Goal: Task Accomplishment & Management: Use online tool/utility

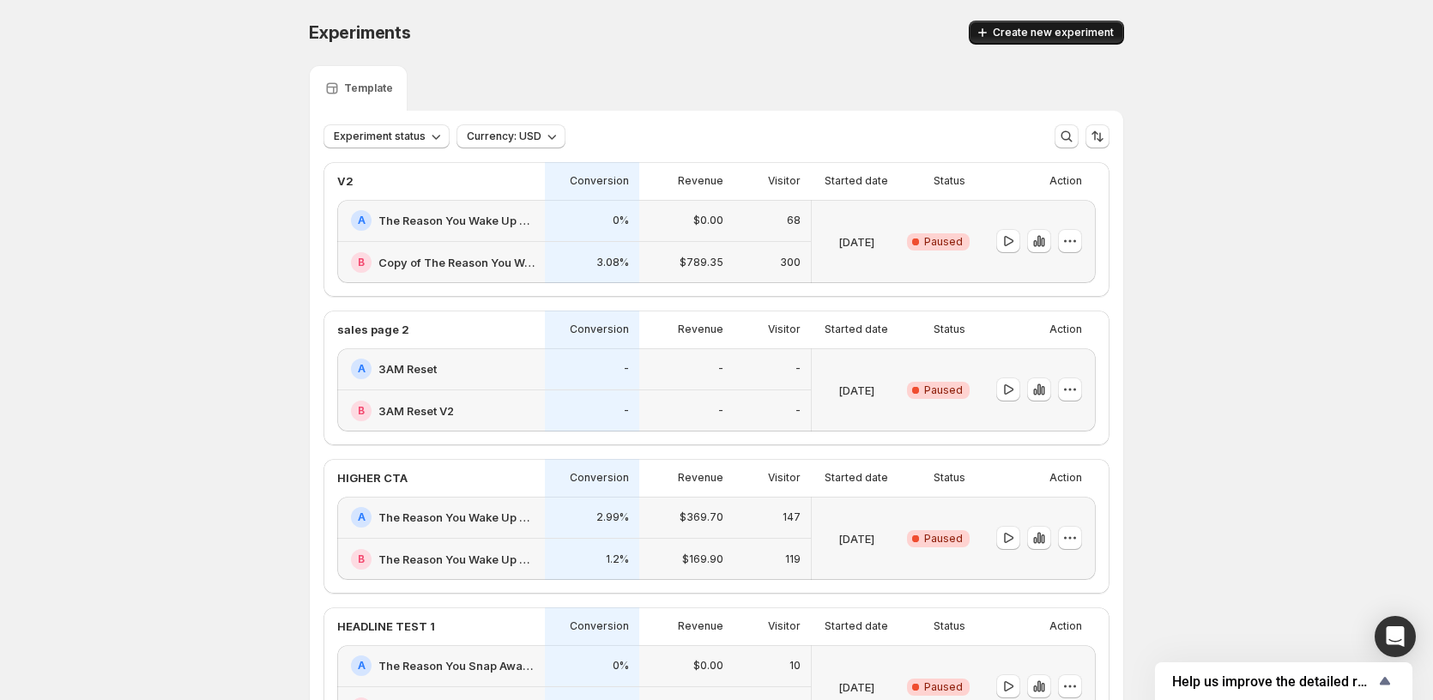
click at [1014, 25] on button "Create new experiment" at bounding box center [1046, 33] width 155 height 24
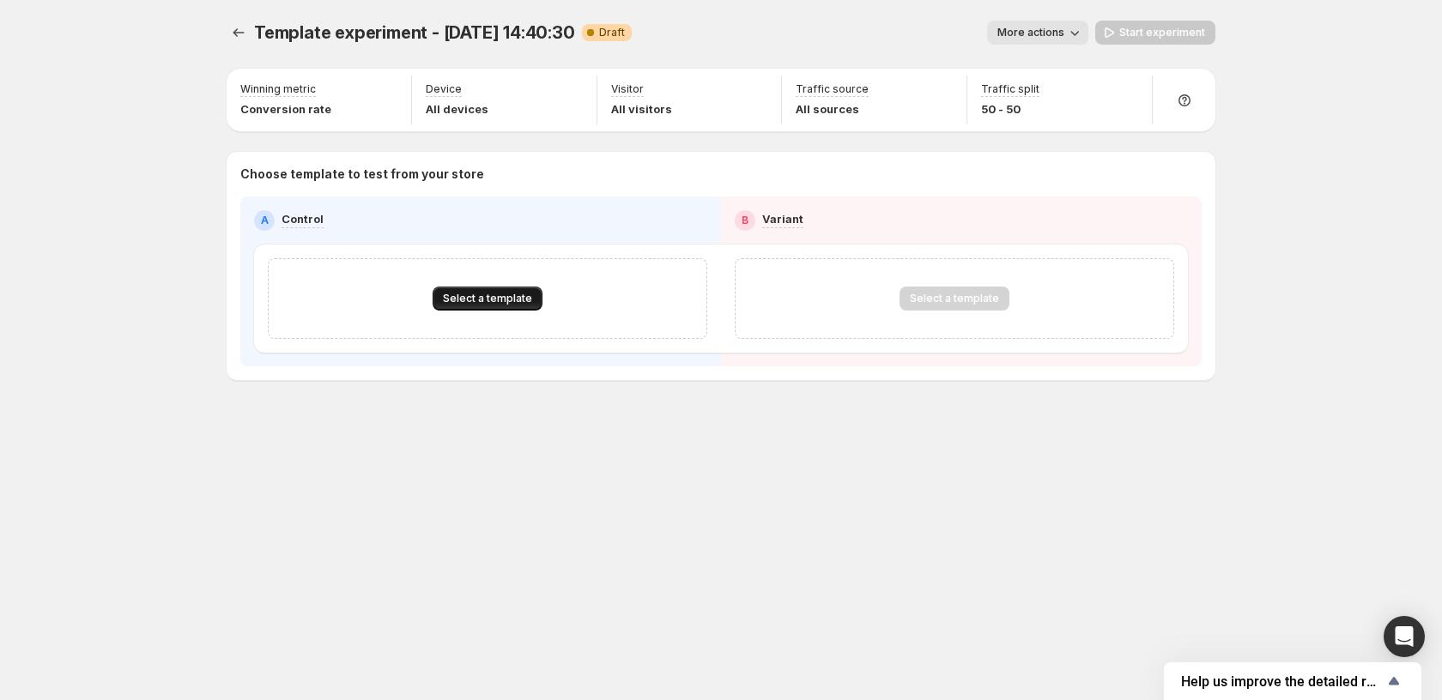
click at [484, 305] on span "Select a template" at bounding box center [487, 299] width 89 height 14
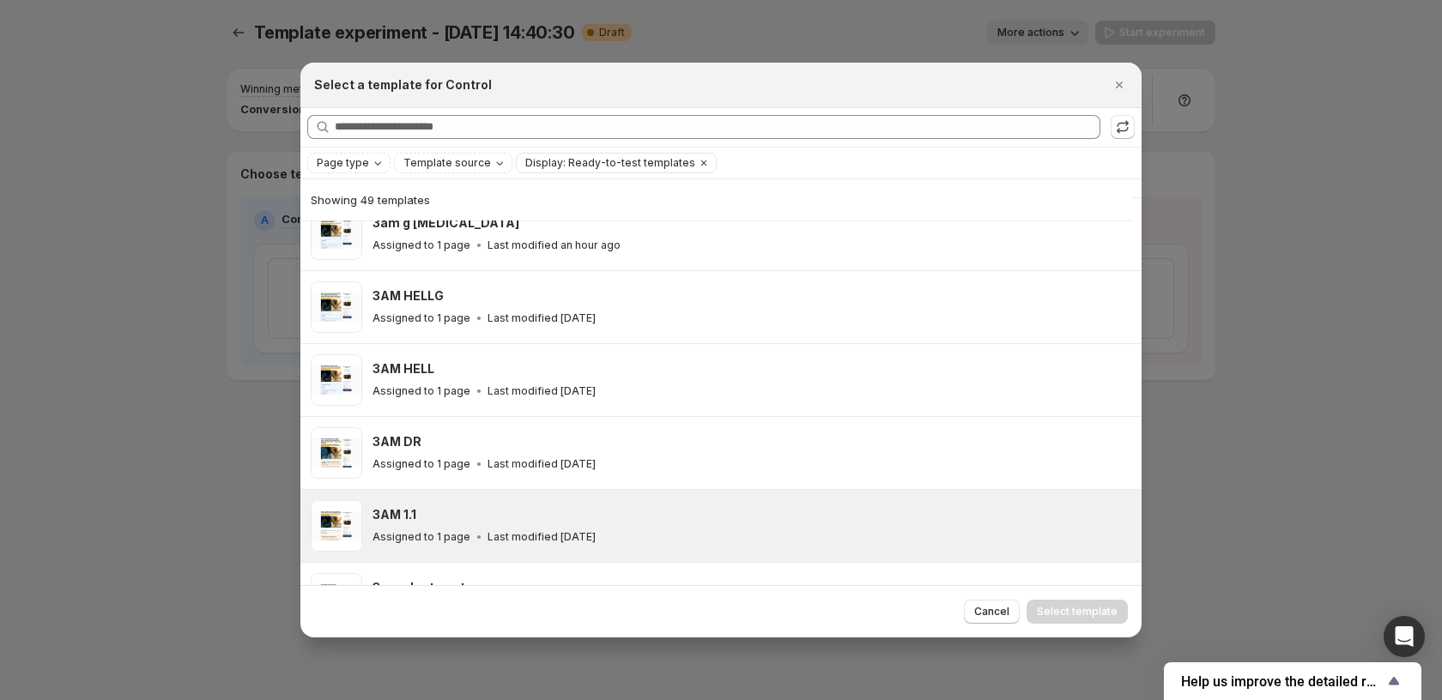
scroll to position [384, 0]
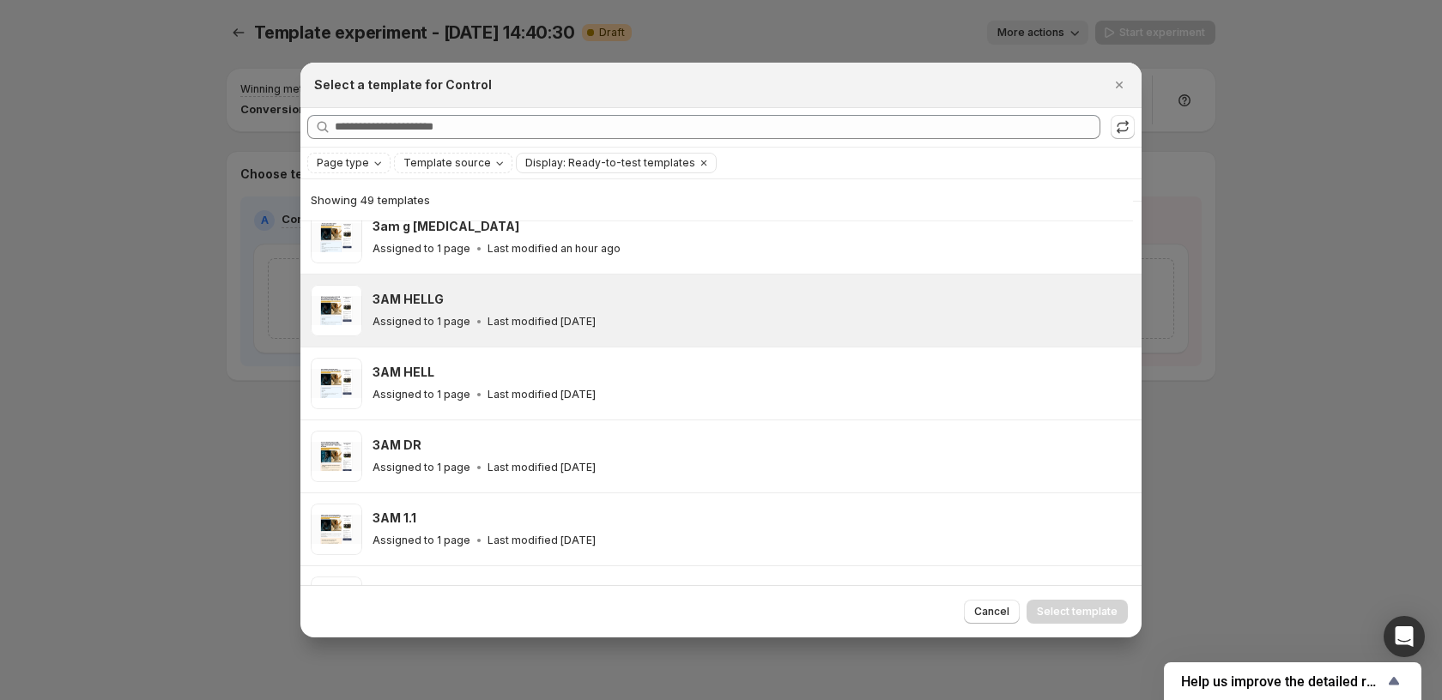
click at [646, 318] on div "Assigned to 1 page Last modified 2 days ago" at bounding box center [748, 321] width 753 height 17
click at [1059, 620] on button "Select template" at bounding box center [1076, 612] width 101 height 24
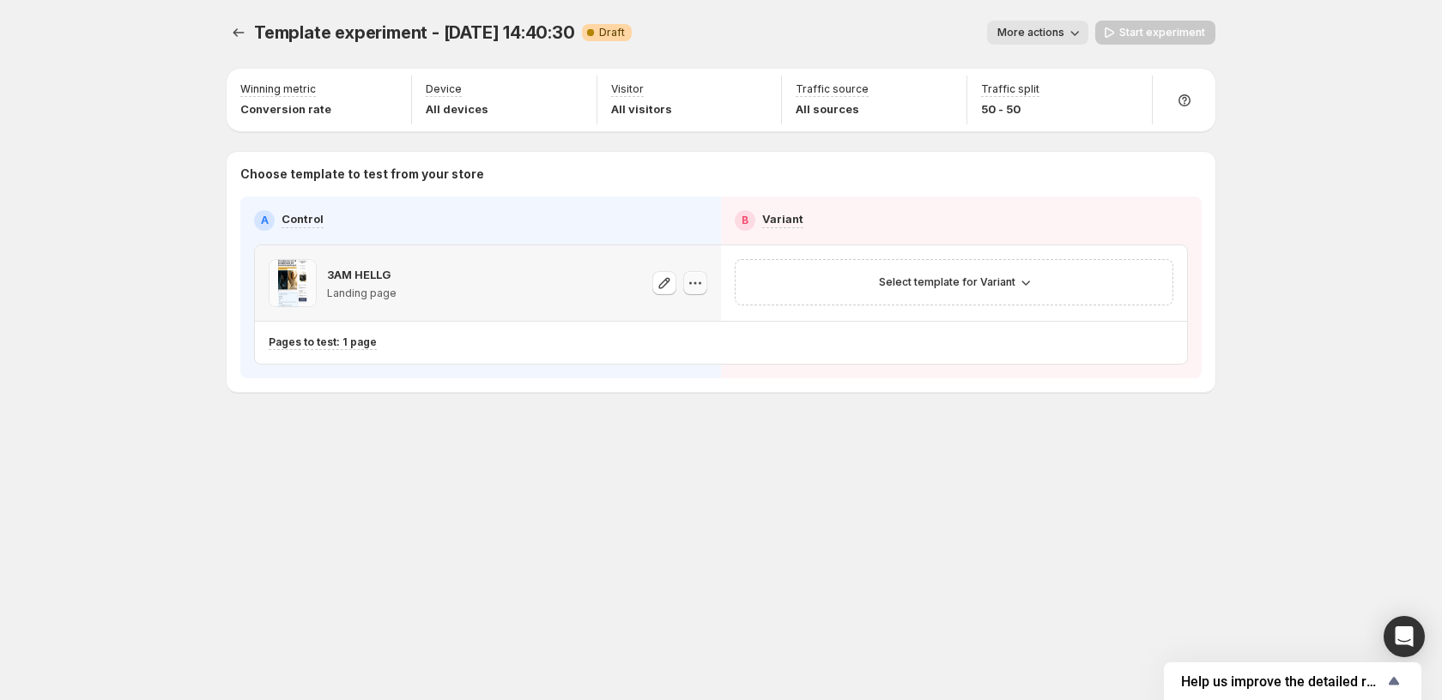
click at [704, 287] on button "button" at bounding box center [695, 283] width 24 height 24
click at [493, 305] on div "3AM HELLG Landing page" at bounding box center [488, 283] width 438 height 48
click at [655, 289] on button "button" at bounding box center [664, 283] width 24 height 24
click at [985, 290] on button "Select template for Variant" at bounding box center [953, 282] width 171 height 24
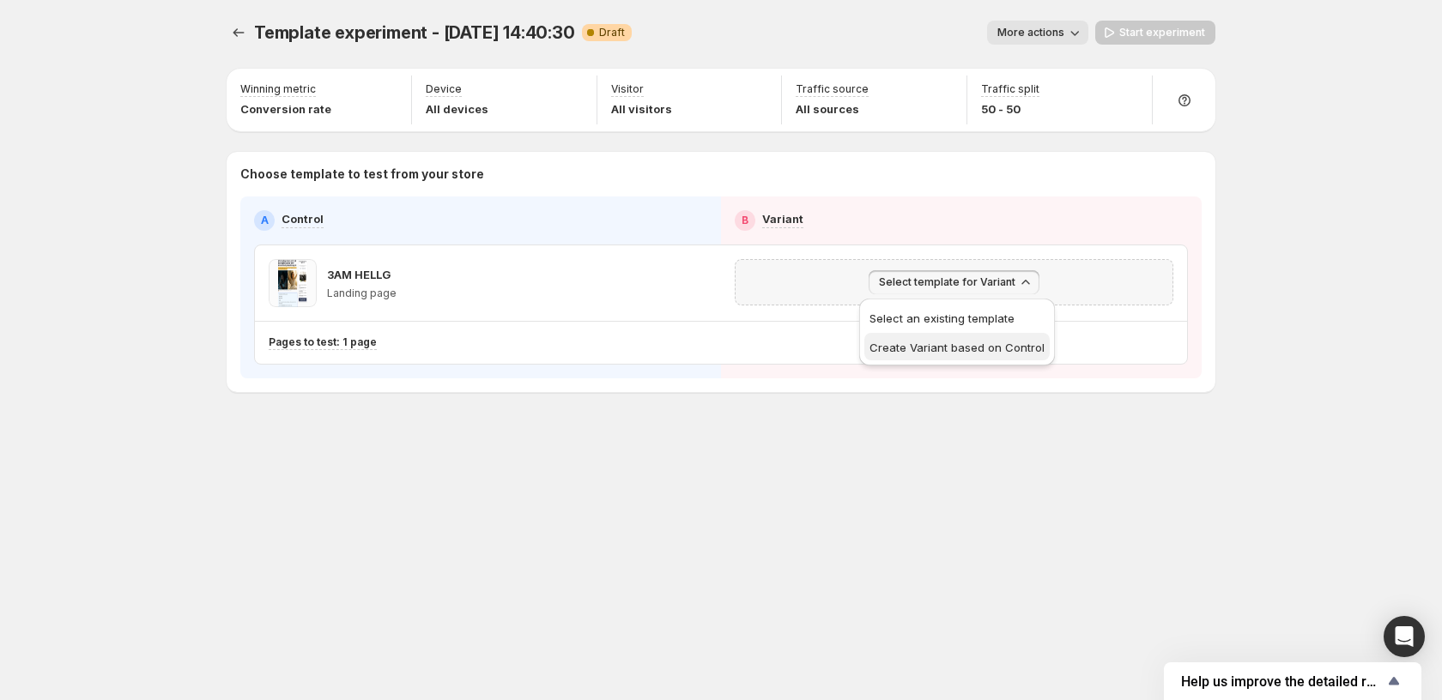
click at [995, 349] on span "Create Variant based on Control" at bounding box center [956, 348] width 175 height 14
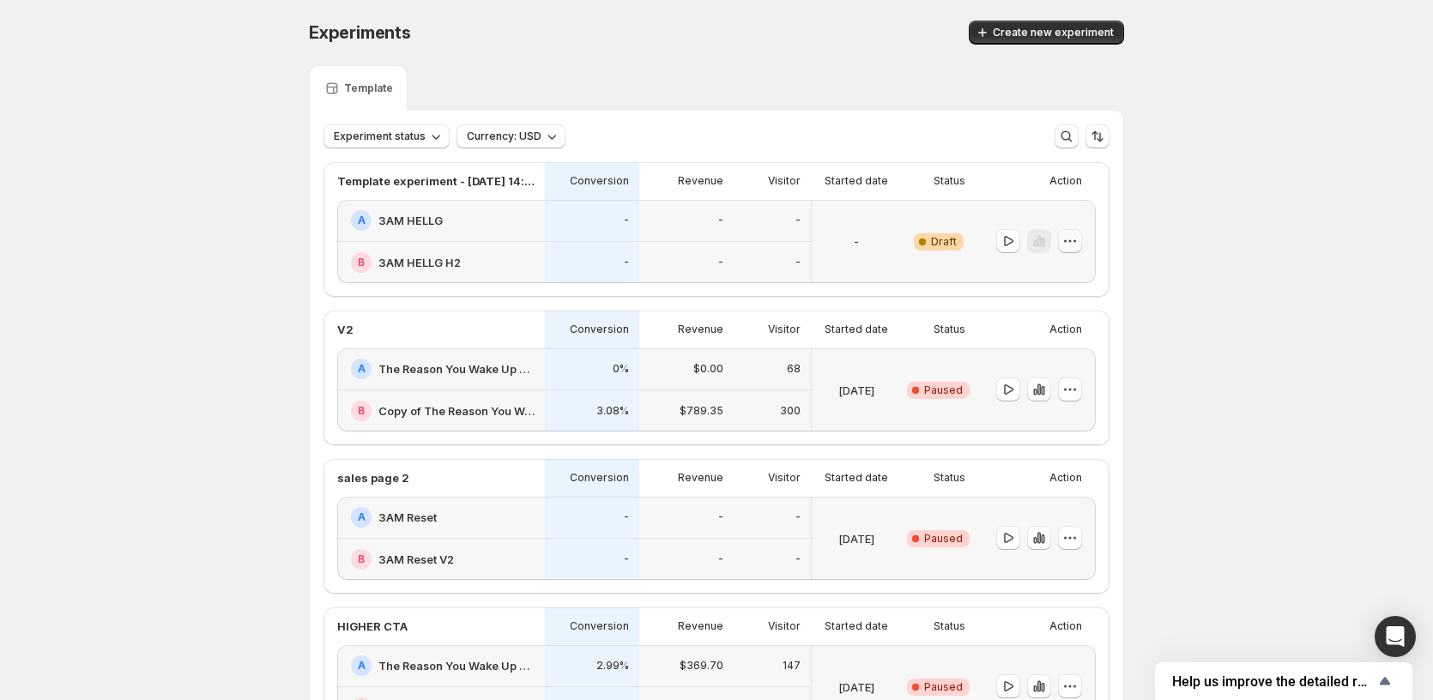
click at [1073, 245] on icon "button" at bounding box center [1069, 241] width 17 height 17
click at [1235, 271] on div "Experiments. This page is ready Experiments Create new experiment Template Expe…" at bounding box center [716, 647] width 1433 height 1295
click at [1079, 239] on icon "button" at bounding box center [1069, 241] width 17 height 17
click at [1075, 275] on span "Edit" at bounding box center [1085, 277] width 83 height 17
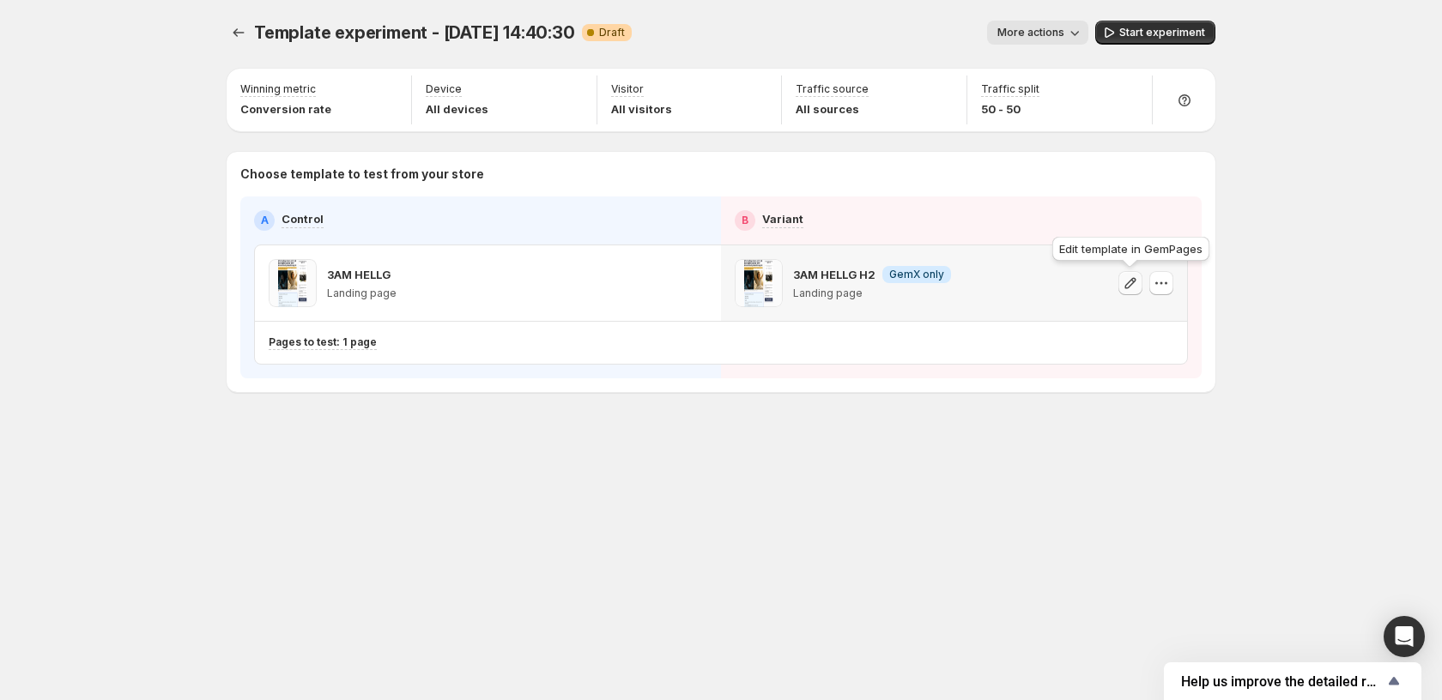
click at [1133, 286] on icon "button" at bounding box center [1130, 283] width 17 height 17
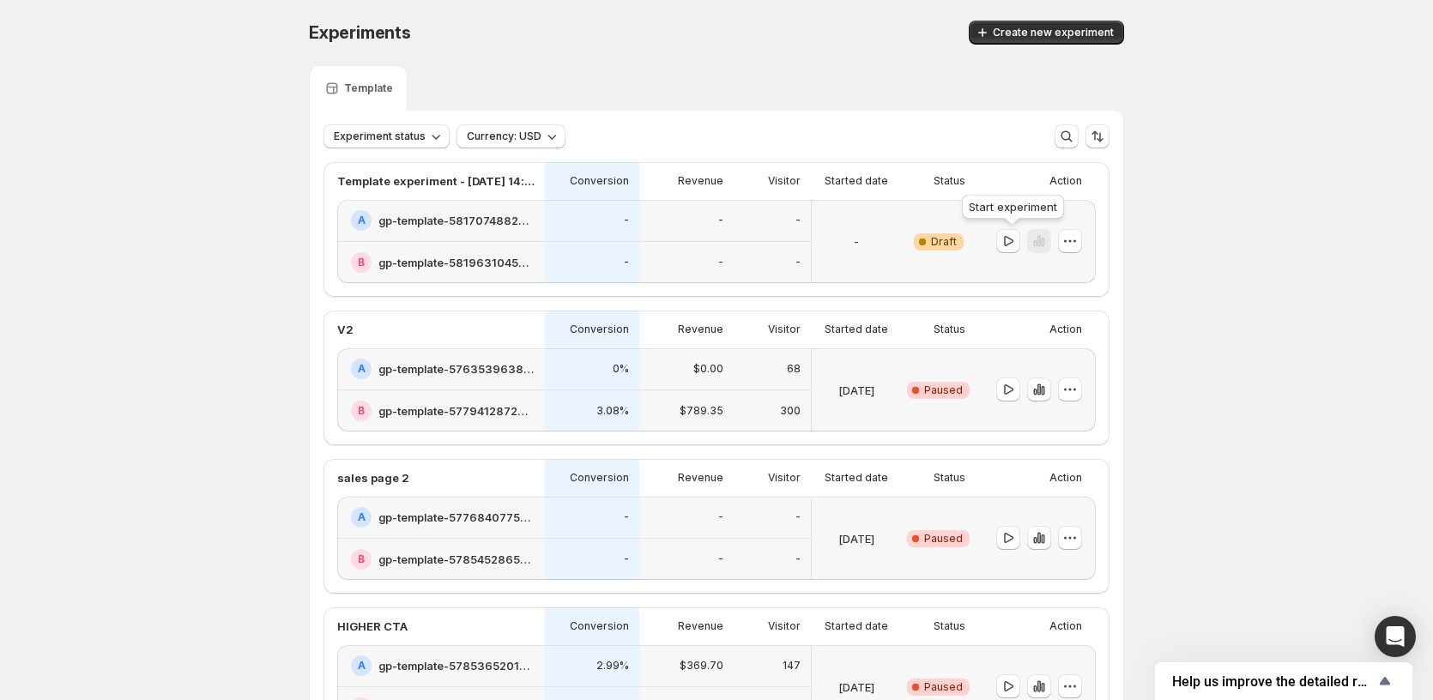
click at [1012, 241] on icon "button" at bounding box center [1008, 241] width 17 height 17
click at [1015, 242] on icon "button" at bounding box center [1008, 241] width 17 height 17
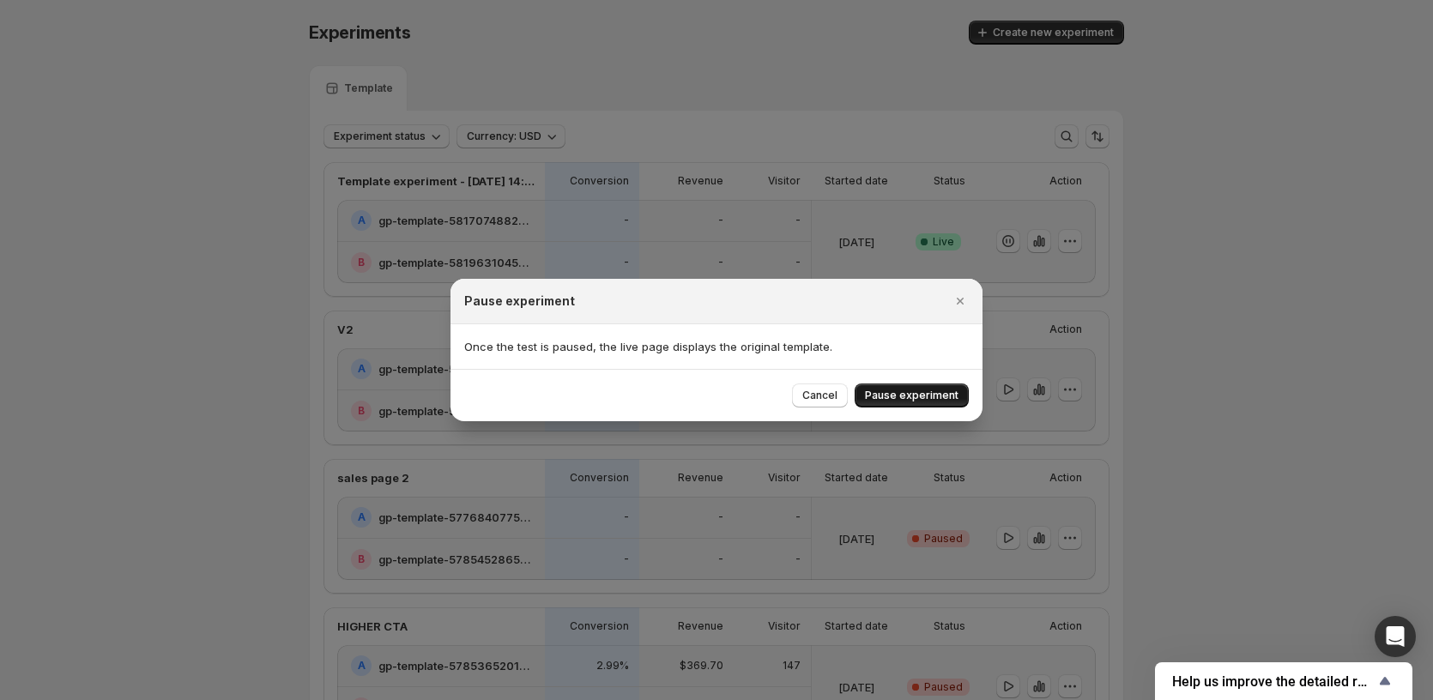
click at [901, 404] on button "Pause experiment" at bounding box center [912, 396] width 114 height 24
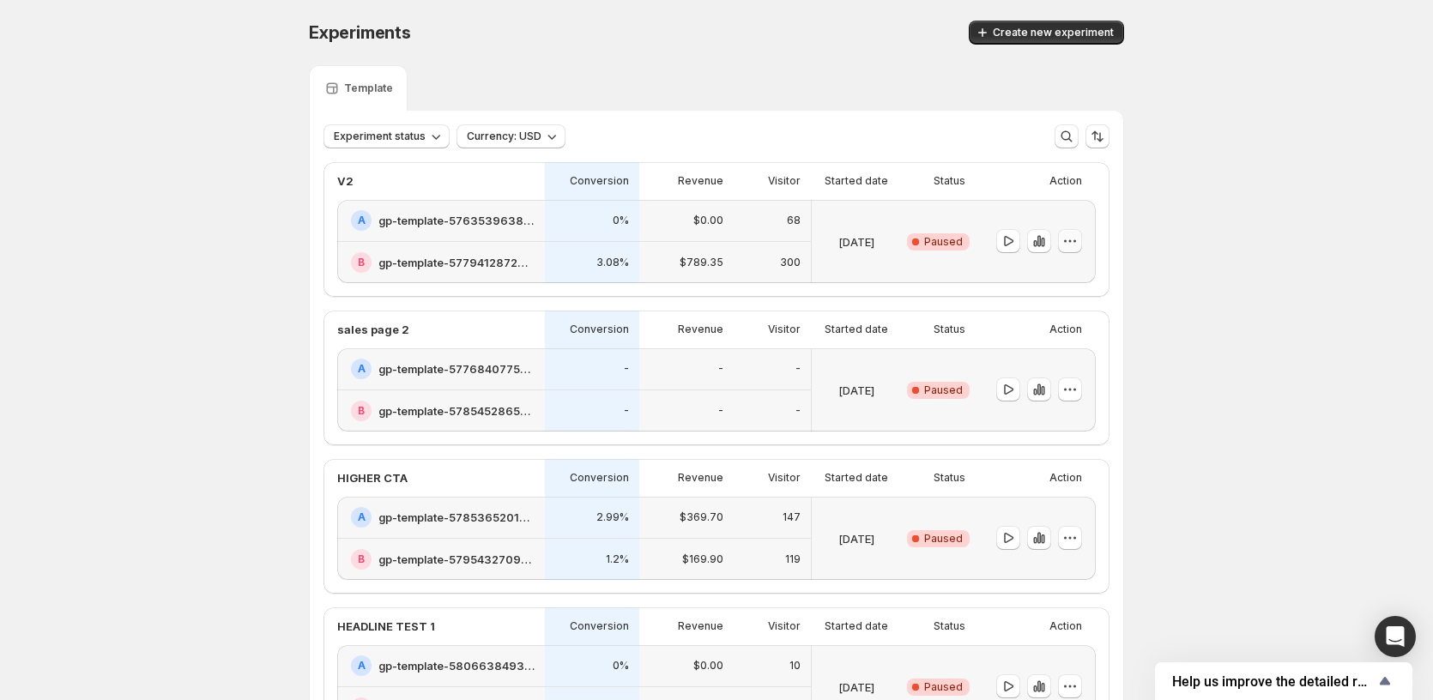
click at [1074, 243] on icon "button" at bounding box center [1069, 241] width 17 height 17
click at [1188, 239] on div "Experiments. This page is ready Experiments Create new experiment Template Expe…" at bounding box center [716, 647] width 1433 height 1295
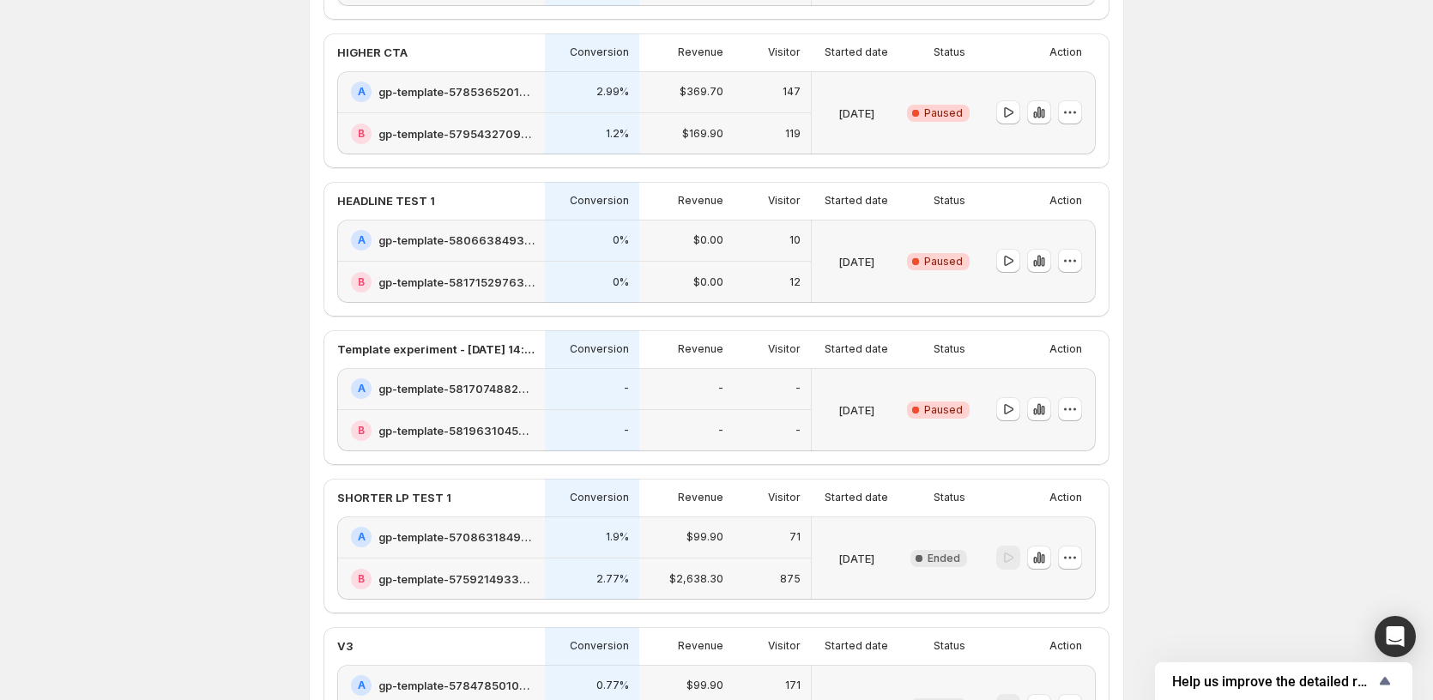
scroll to position [429, 0]
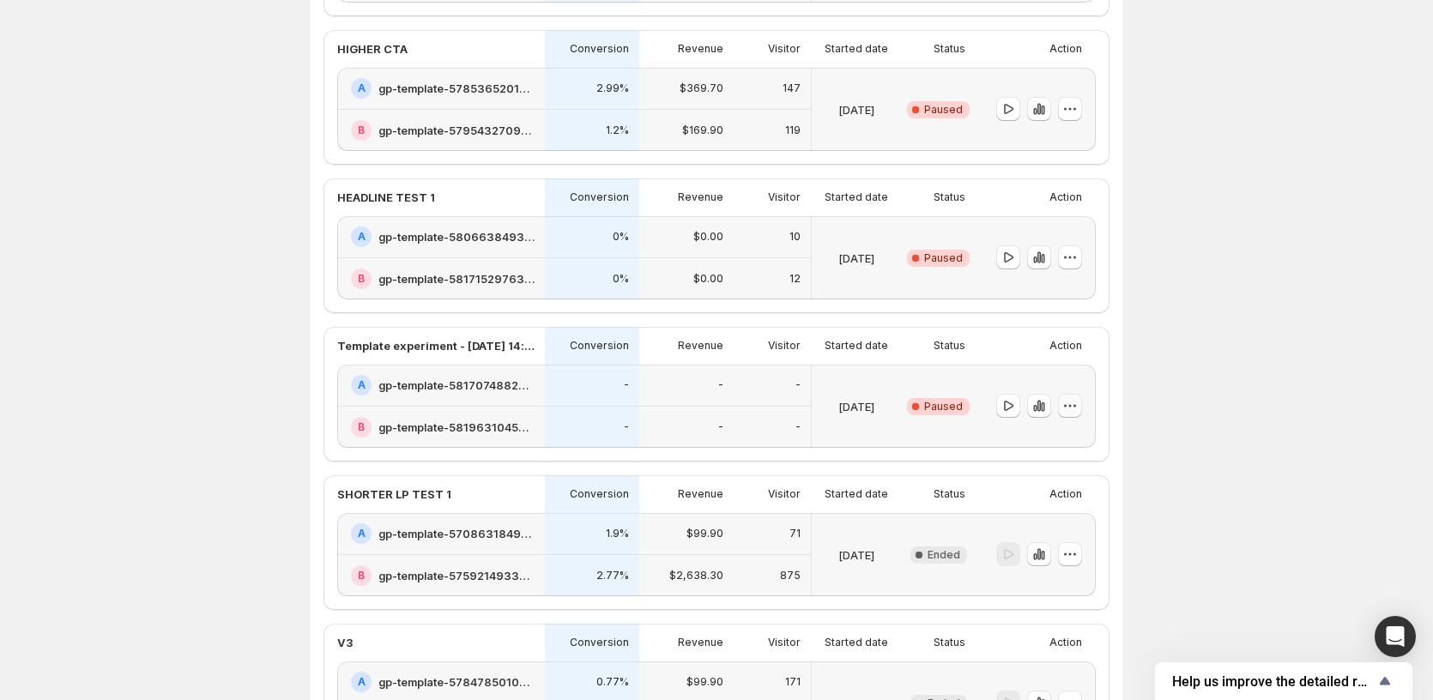
click at [1075, 408] on icon "button" at bounding box center [1069, 405] width 17 height 17
click at [1080, 442] on span "Edit" at bounding box center [1085, 441] width 83 height 17
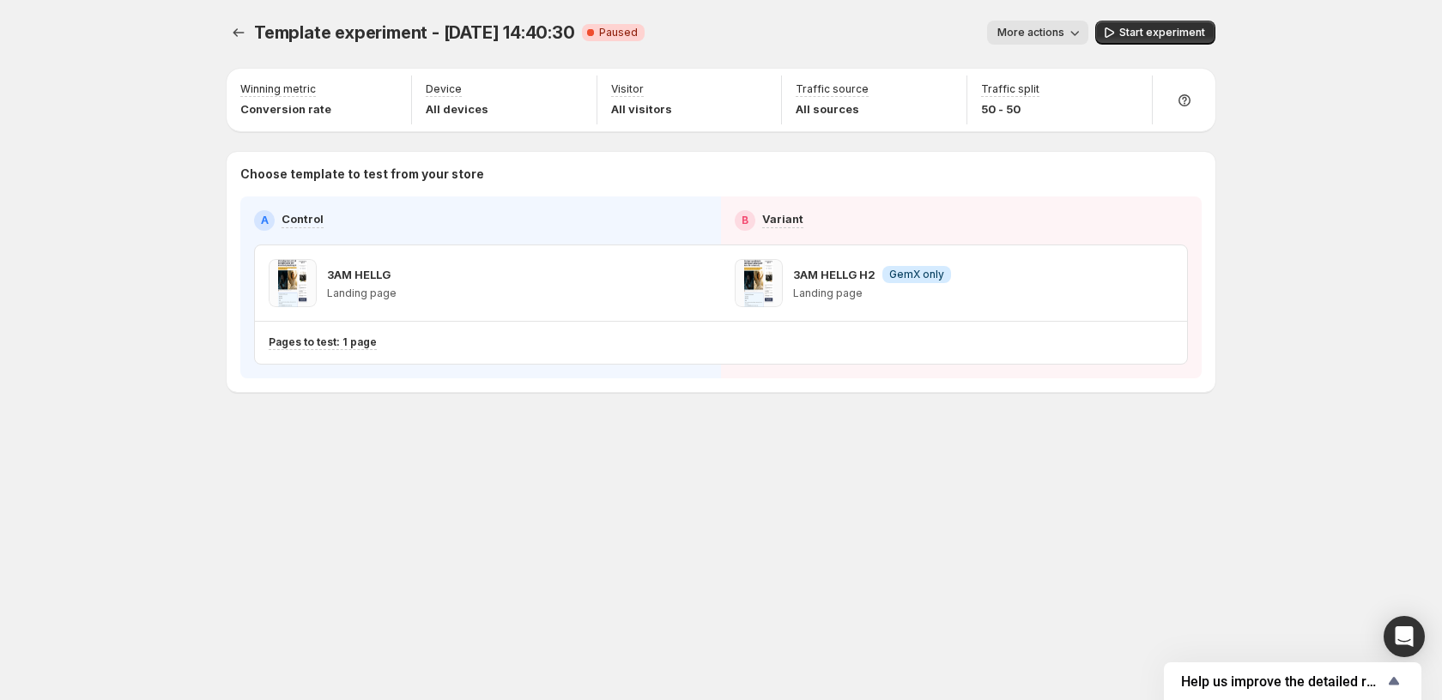
click at [382, 35] on span "Template experiment - Aug 28, 14:40:30" at bounding box center [414, 32] width 321 height 21
click at [1073, 39] on icon "button" at bounding box center [1074, 32] width 17 height 17
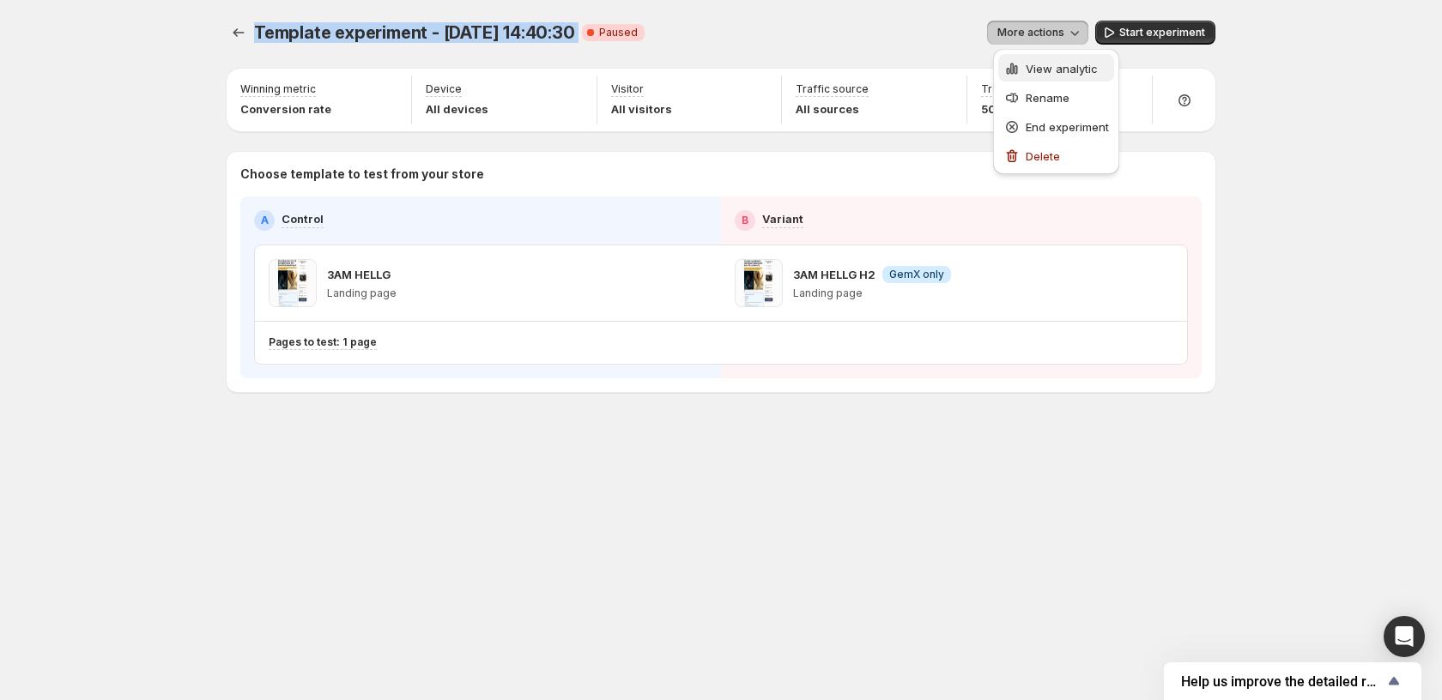
click at [1049, 70] on span "View analytic" at bounding box center [1061, 69] width 72 height 14
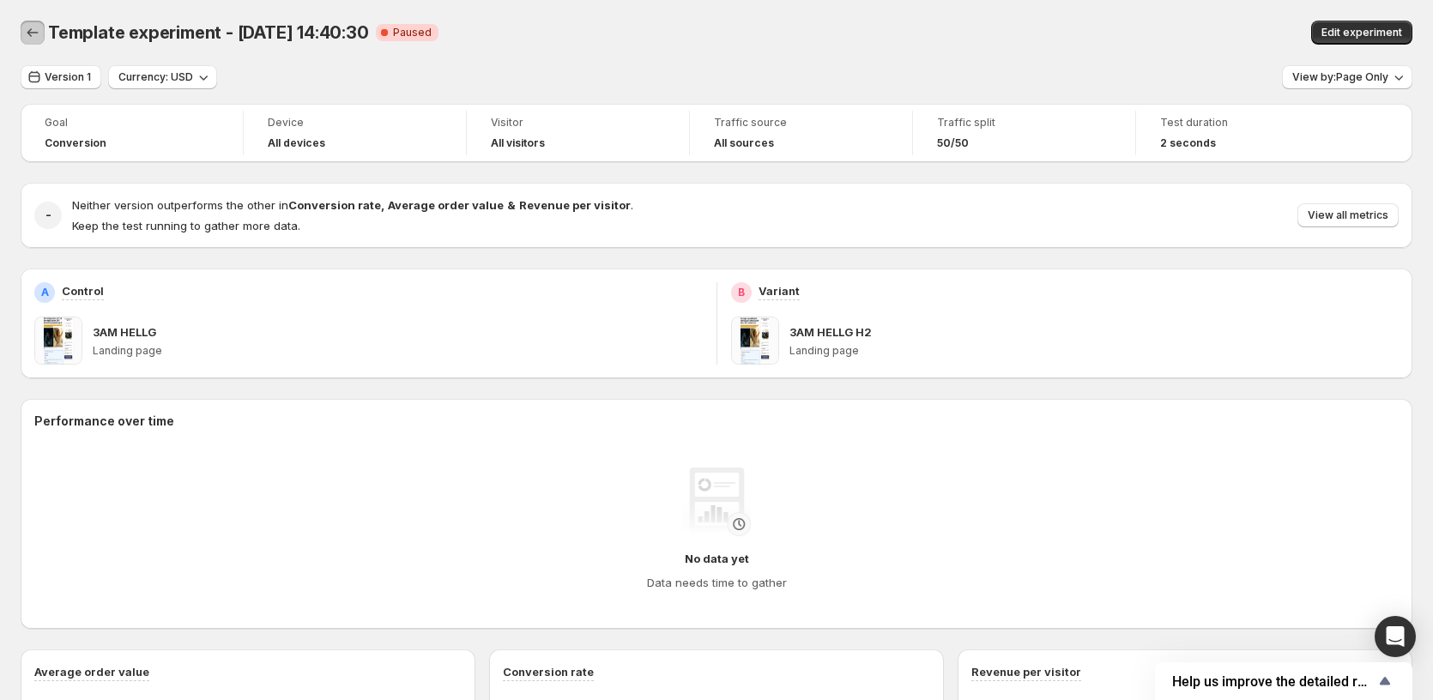
click at [29, 28] on icon "Back" at bounding box center [32, 32] width 17 height 17
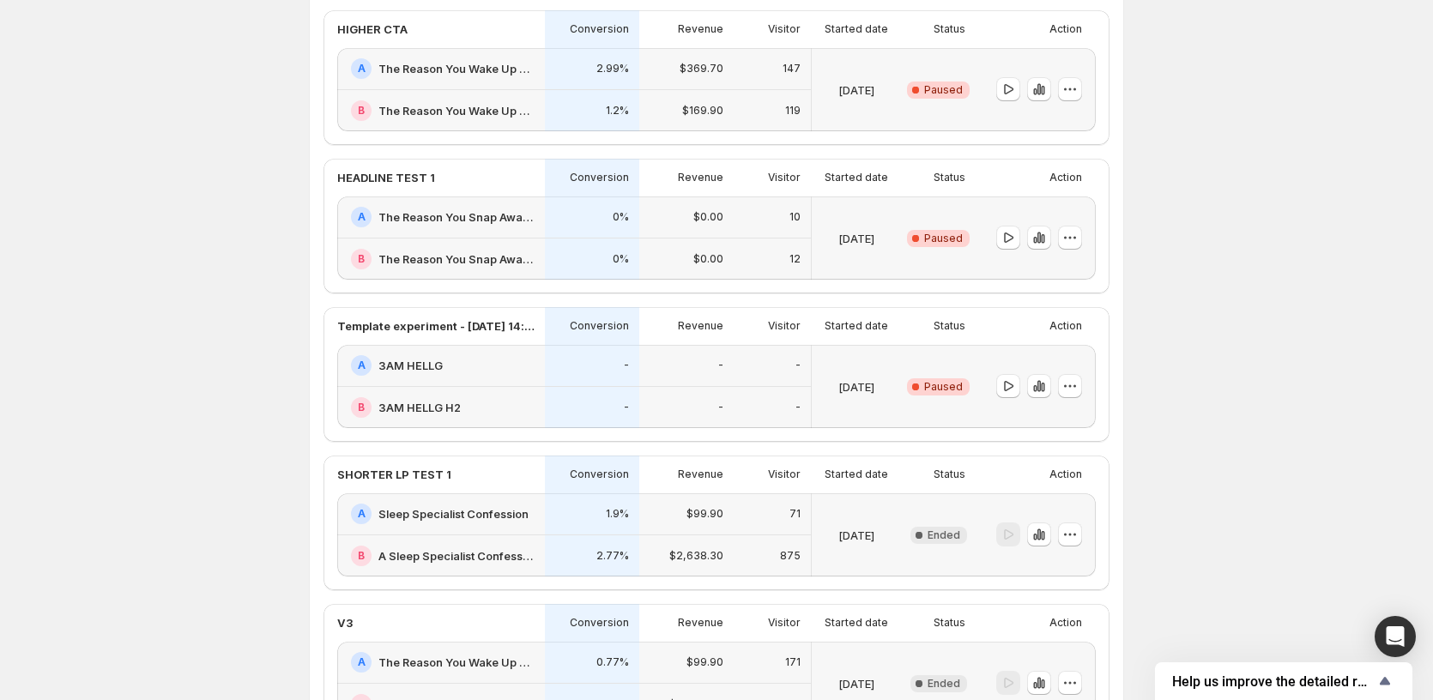
scroll to position [423, 0]
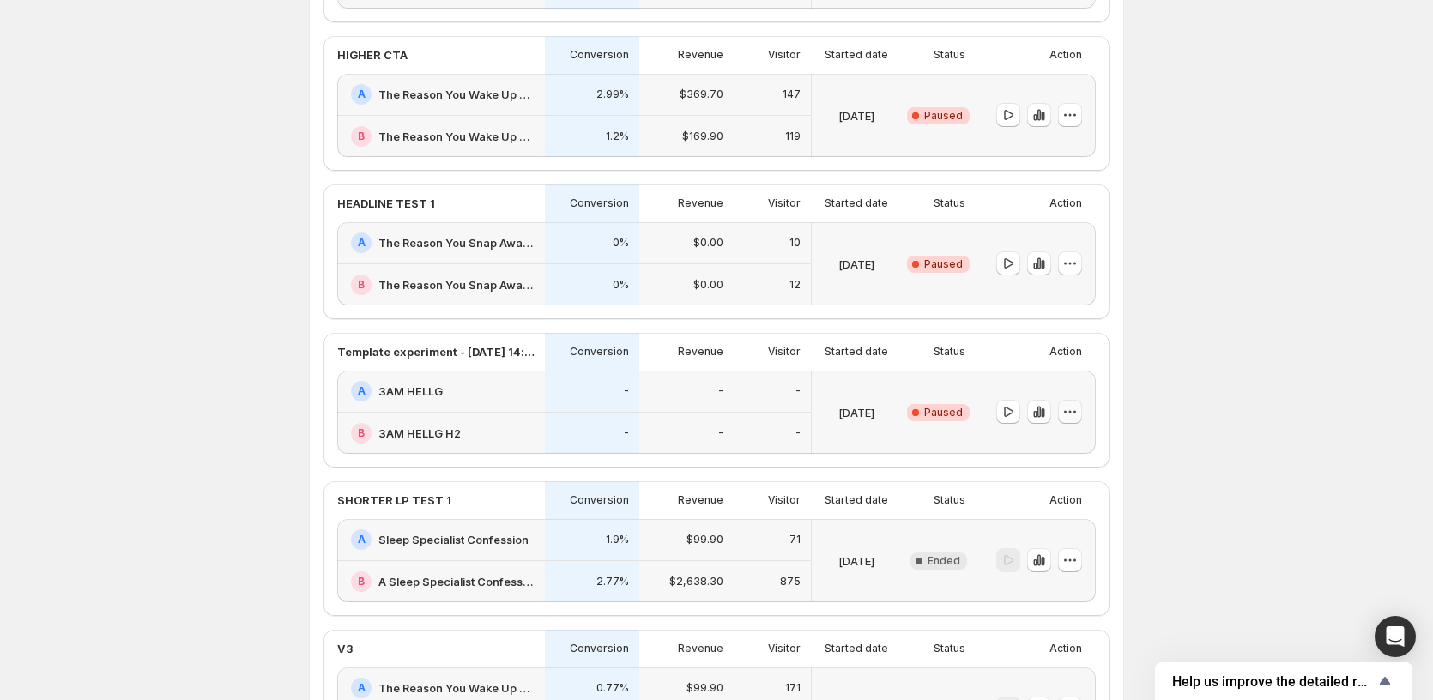
click at [1079, 417] on icon "button" at bounding box center [1069, 411] width 17 height 17
click at [1087, 469] on span "Rename" at bounding box center [1085, 477] width 83 height 17
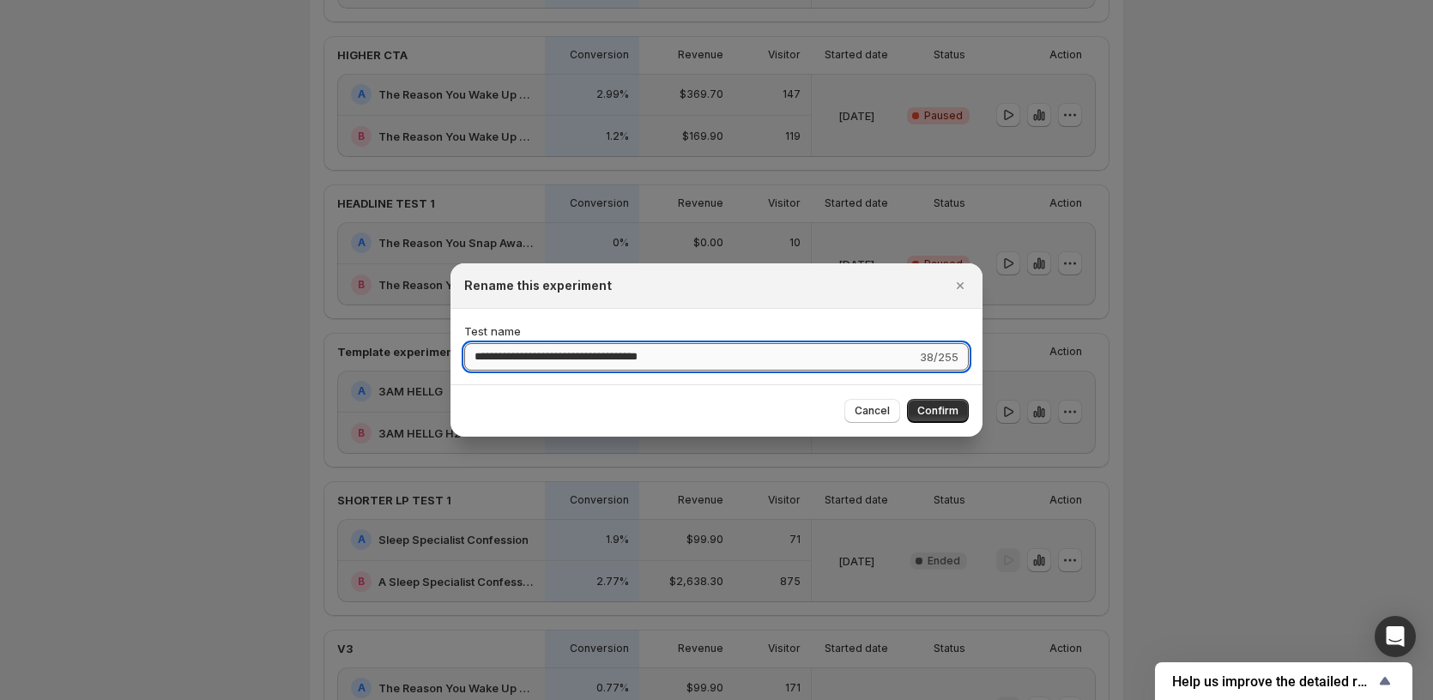
click at [646, 348] on input "**********" at bounding box center [690, 356] width 452 height 27
type input "**********"
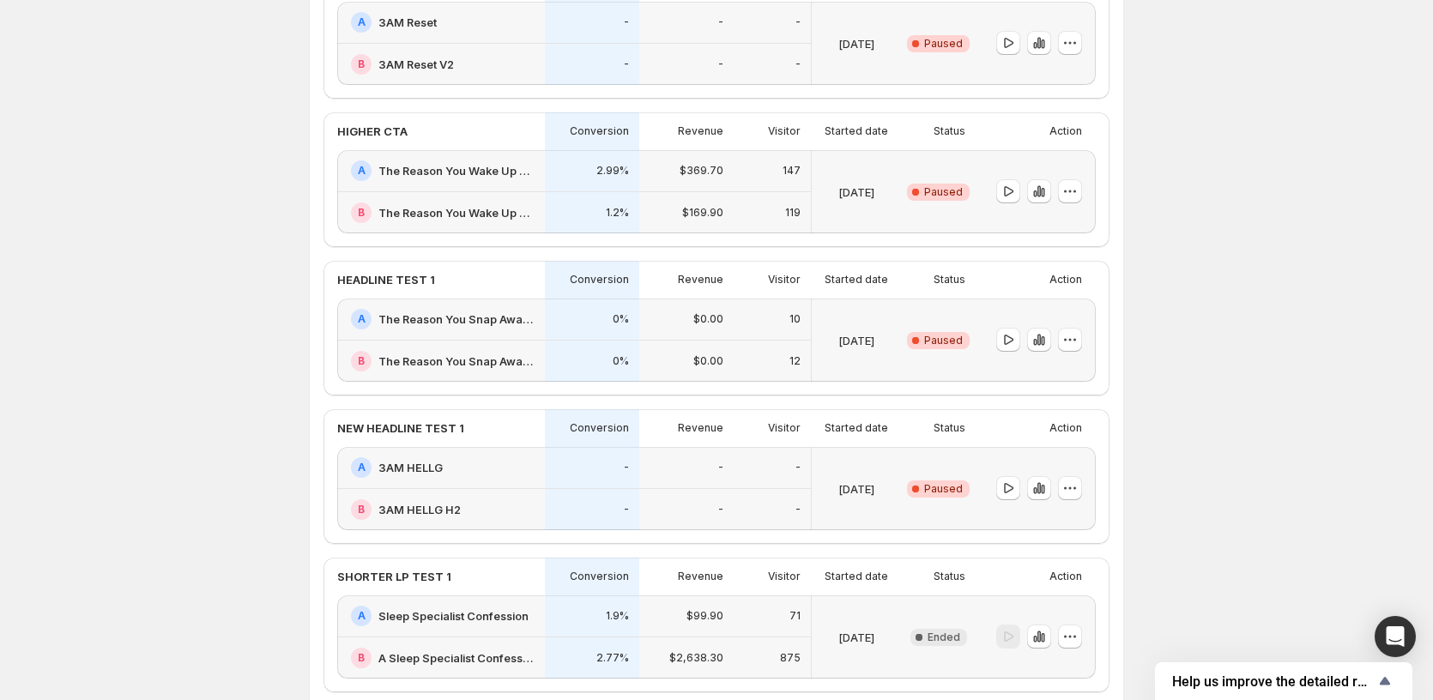
scroll to position [337, 0]
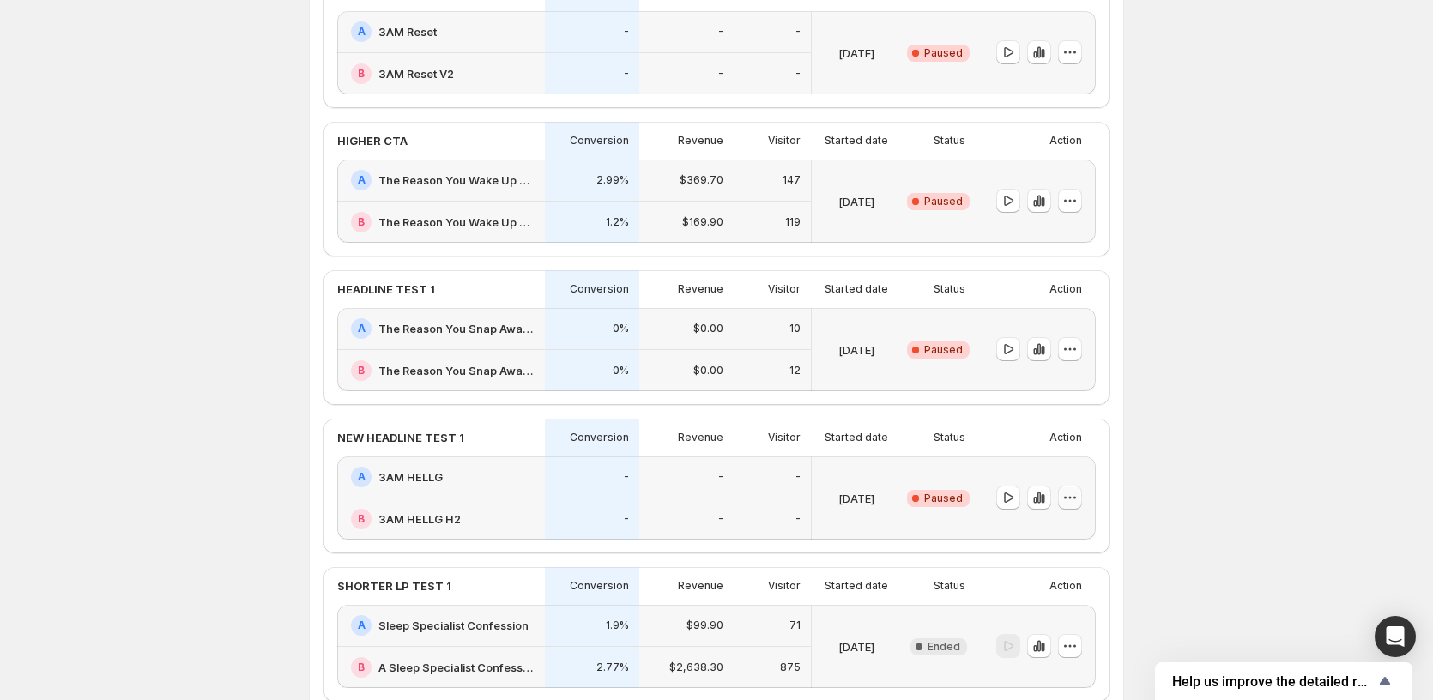
click at [1079, 499] on icon "button" at bounding box center [1069, 497] width 17 height 17
click at [1078, 533] on span "Edit" at bounding box center [1085, 533] width 83 height 17
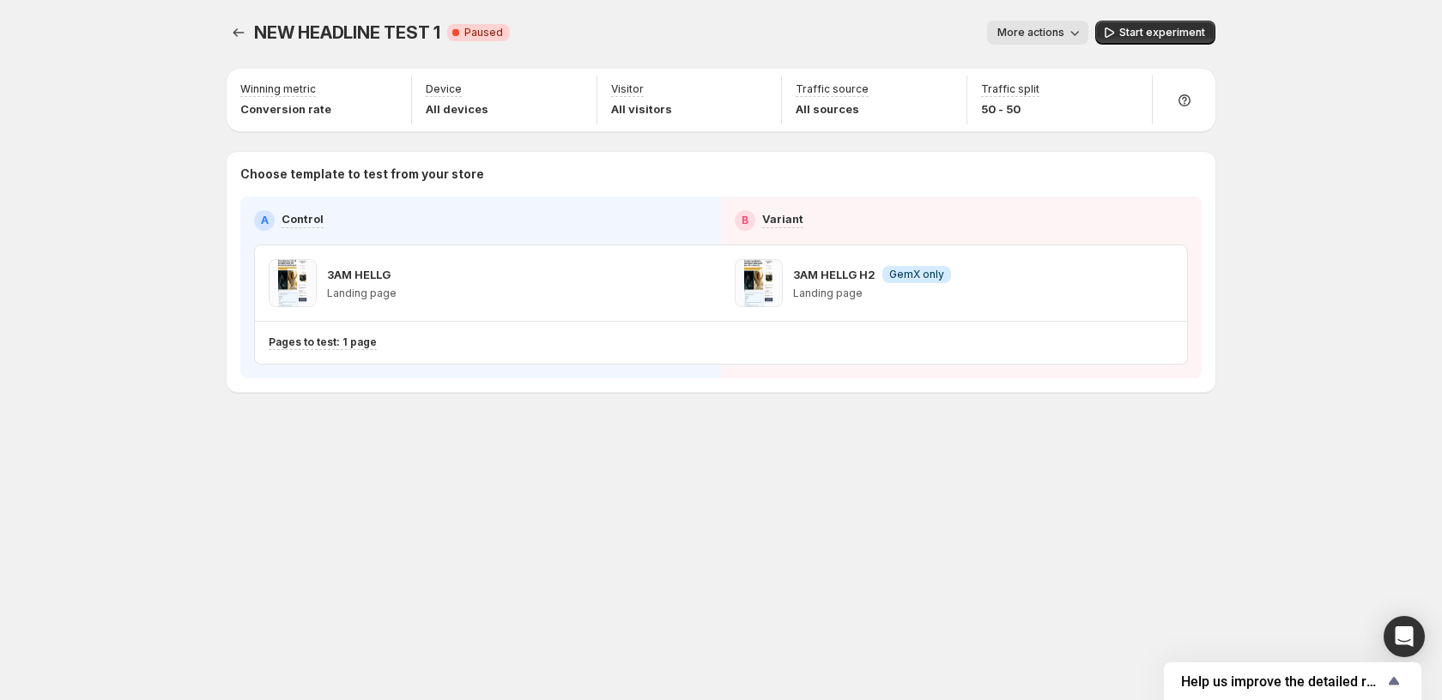
click at [1039, 23] on button "More actions" at bounding box center [1037, 33] width 101 height 24
click at [1055, 97] on span "Rename" at bounding box center [1047, 98] width 44 height 14
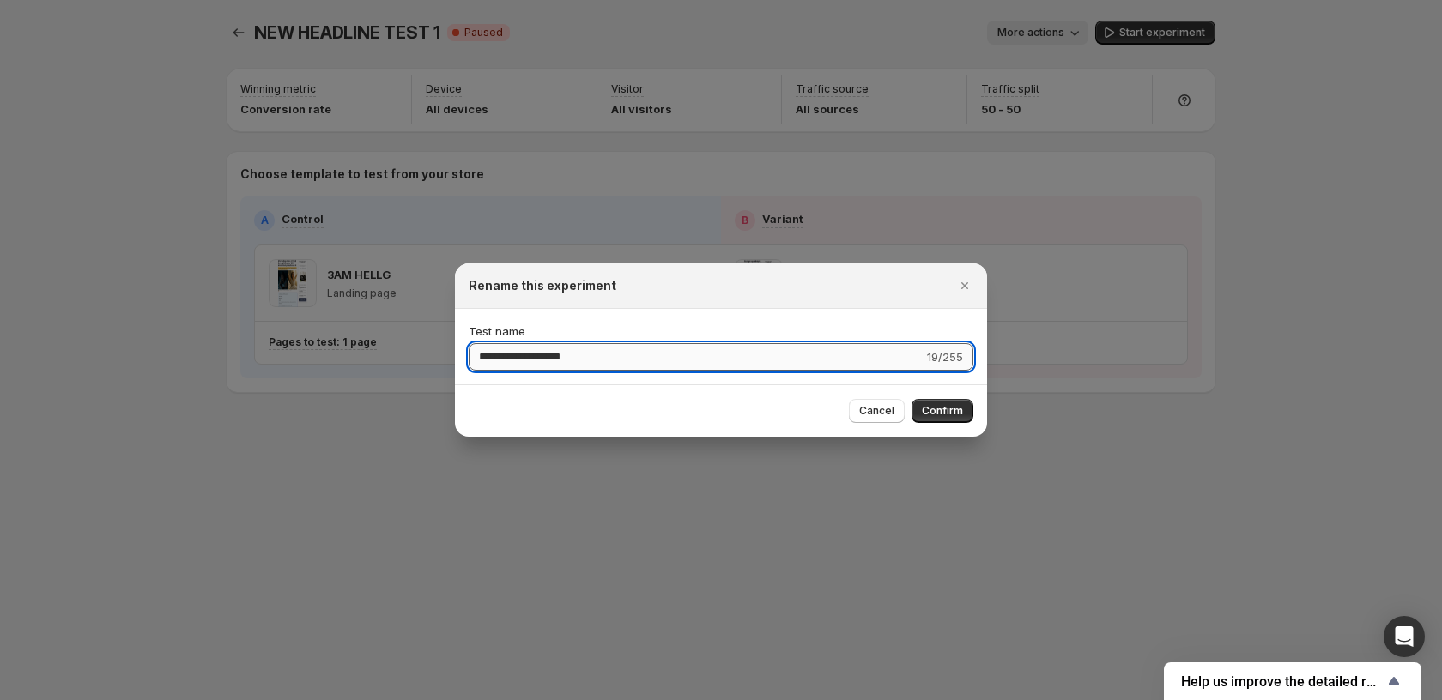
click at [677, 347] on input "**********" at bounding box center [696, 356] width 455 height 27
drag, startPoint x: 599, startPoint y: 359, endPoint x: 616, endPoint y: 358, distance: 17.2
click at [616, 358] on input "**********" at bounding box center [696, 356] width 455 height 27
click at [569, 351] on input "**********" at bounding box center [695, 356] width 452 height 27
type input "**********"
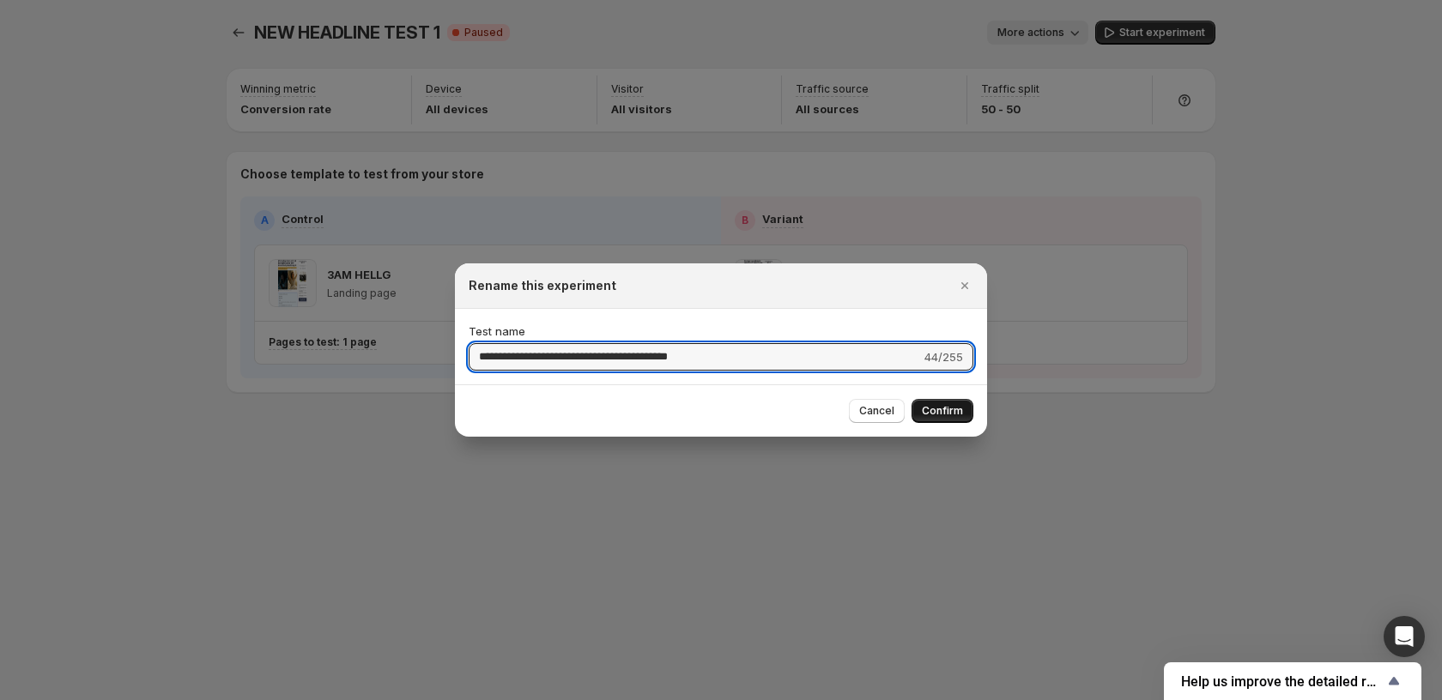
click at [954, 417] on span "Confirm" at bounding box center [942, 411] width 41 height 14
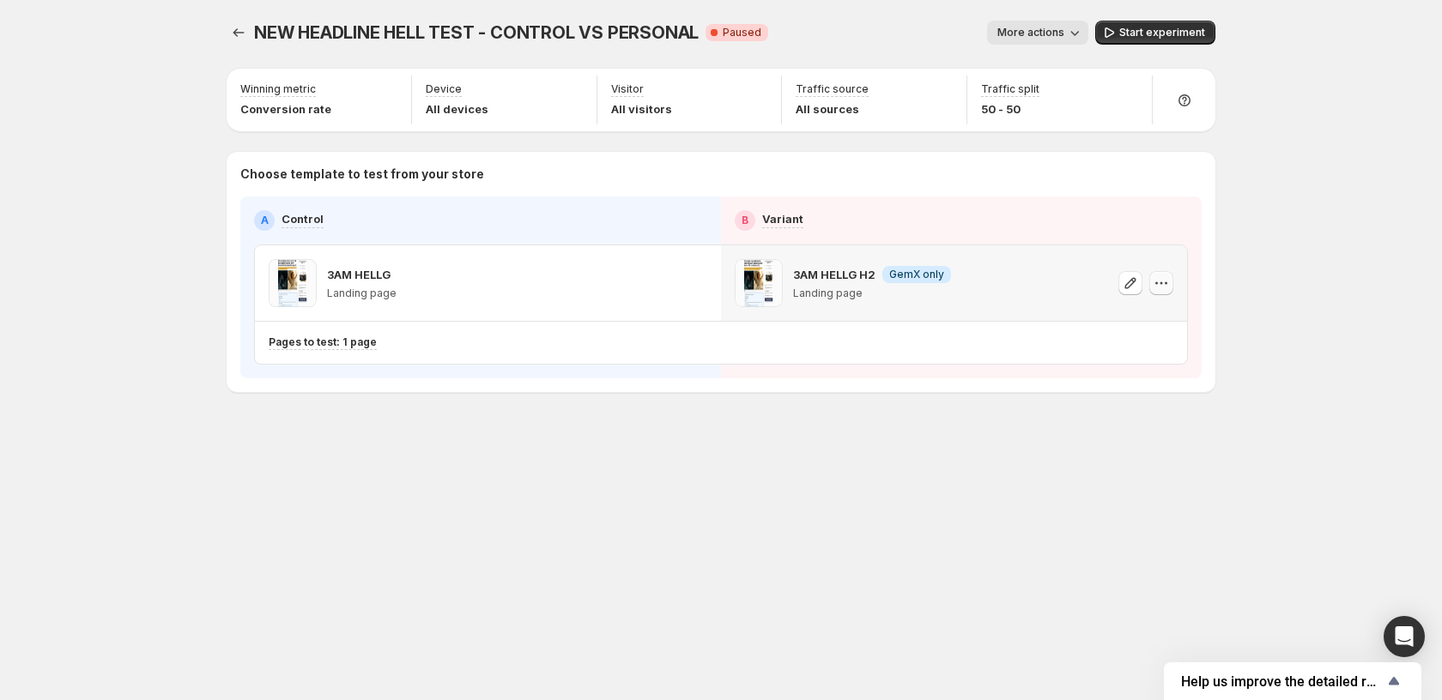
click at [1151, 281] on button "button" at bounding box center [1161, 283] width 24 height 24
drag, startPoint x: 1140, startPoint y: 281, endPoint x: 1127, endPoint y: 282, distance: 13.0
click at [1127, 282] on button "button" at bounding box center [1130, 283] width 24 height 24
click at [1125, 282] on icon "button" at bounding box center [1130, 283] width 17 height 17
click at [1160, 39] on span "Start experiment" at bounding box center [1162, 33] width 86 height 14
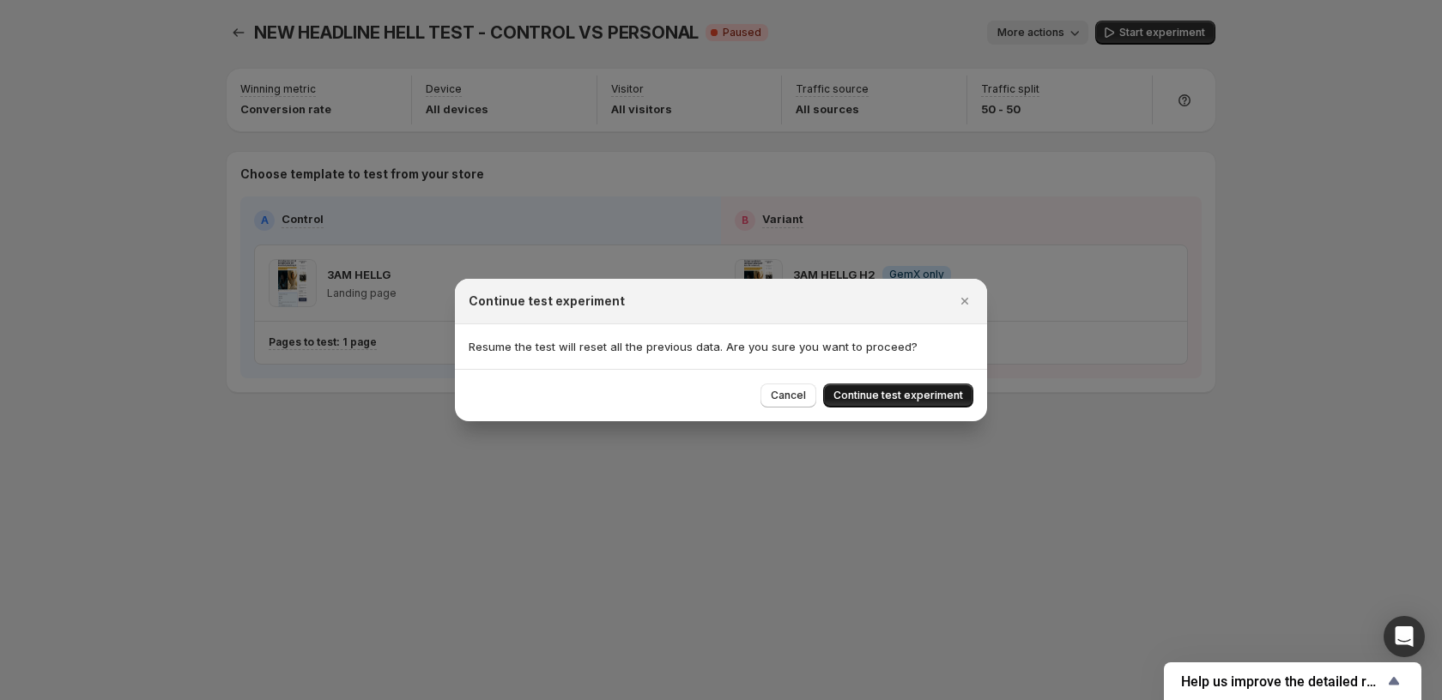
click at [914, 399] on span "Continue test experiment" at bounding box center [898, 396] width 130 height 14
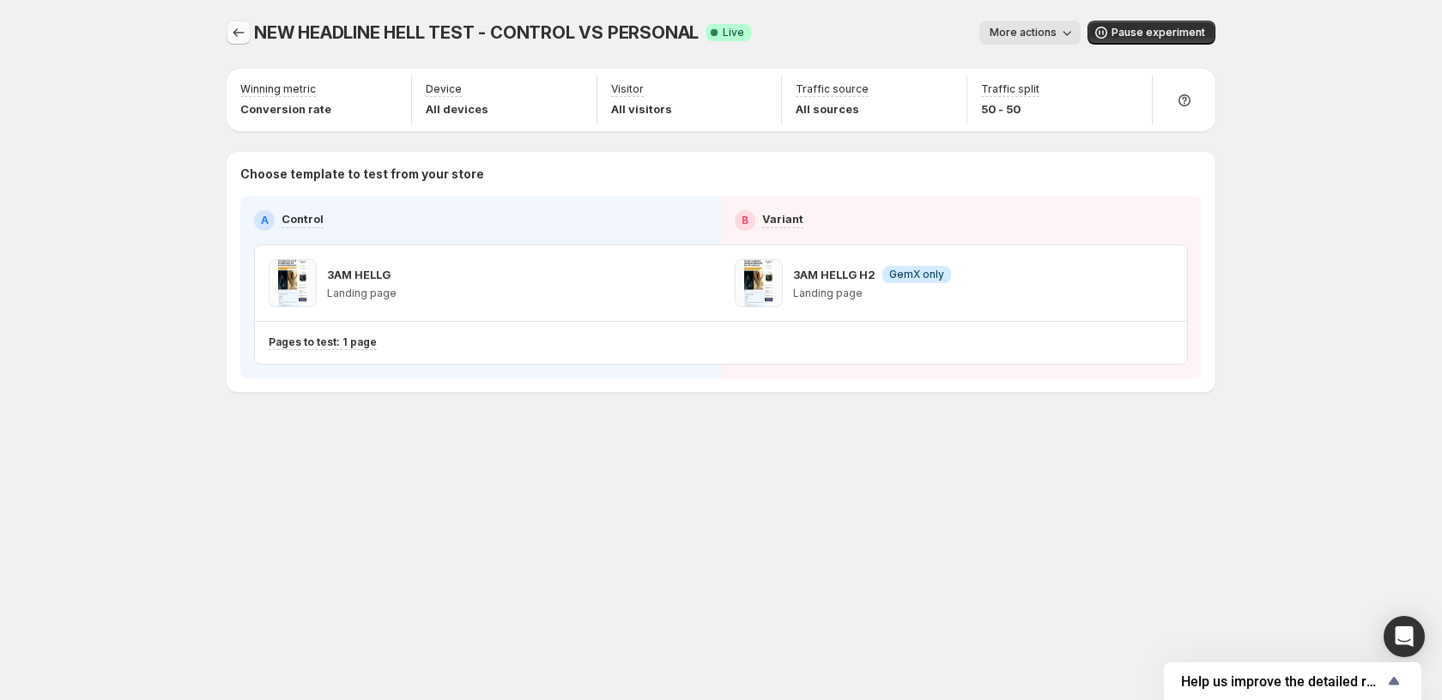
click at [233, 32] on icon "Experiments" at bounding box center [238, 32] width 17 height 17
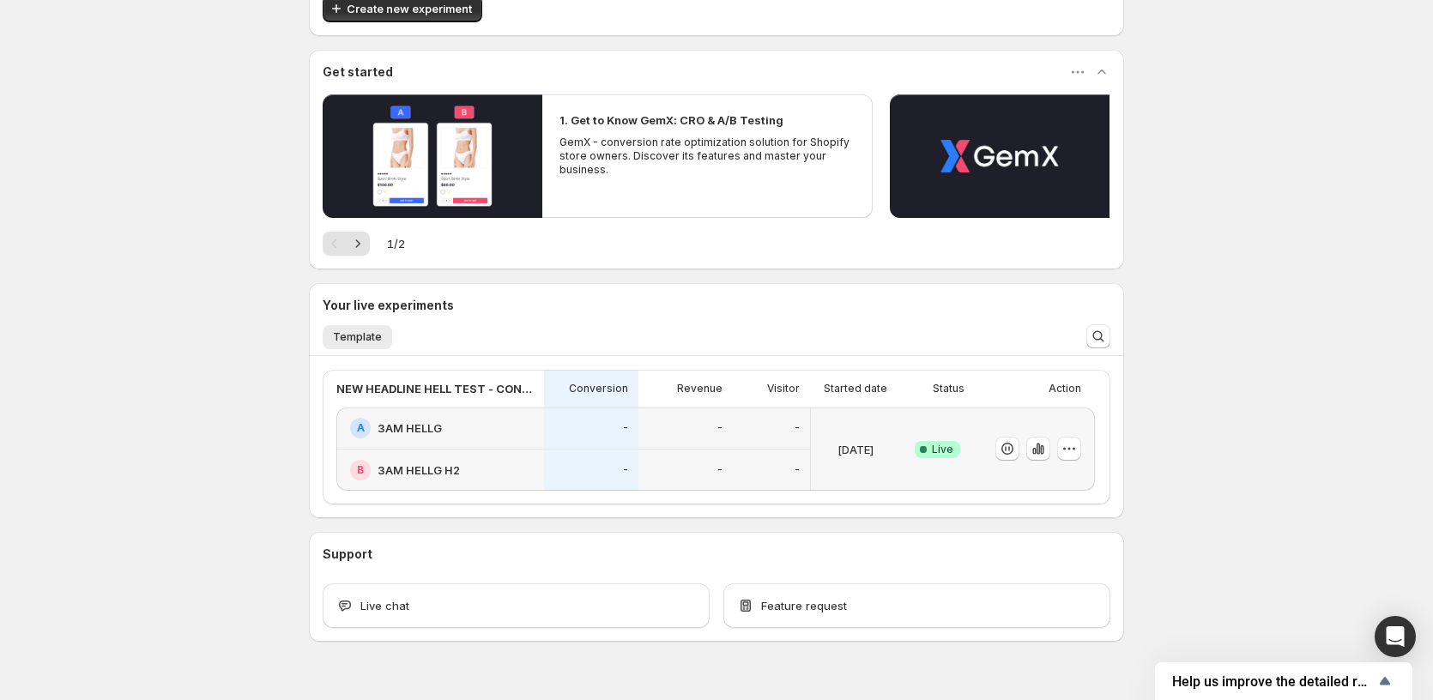
scroll to position [142, 0]
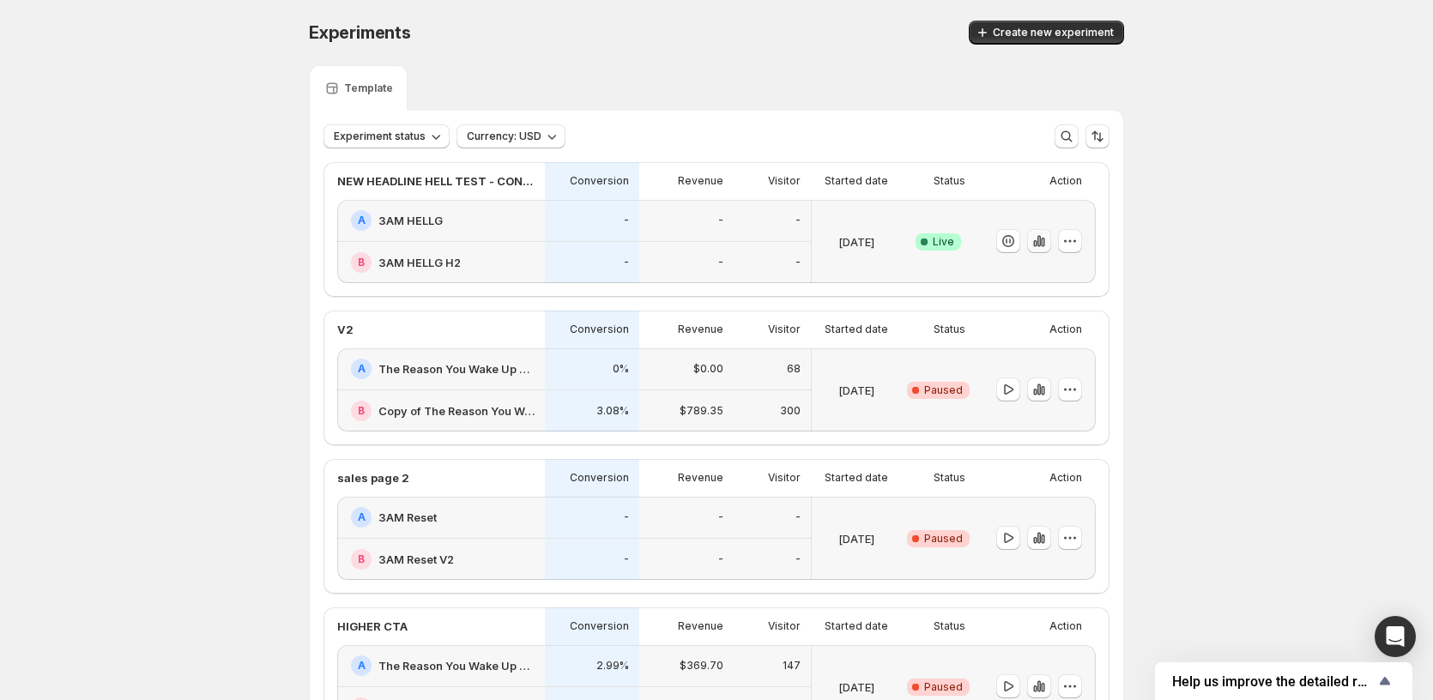
click at [1041, 239] on icon "button" at bounding box center [1038, 241] width 3 height 11
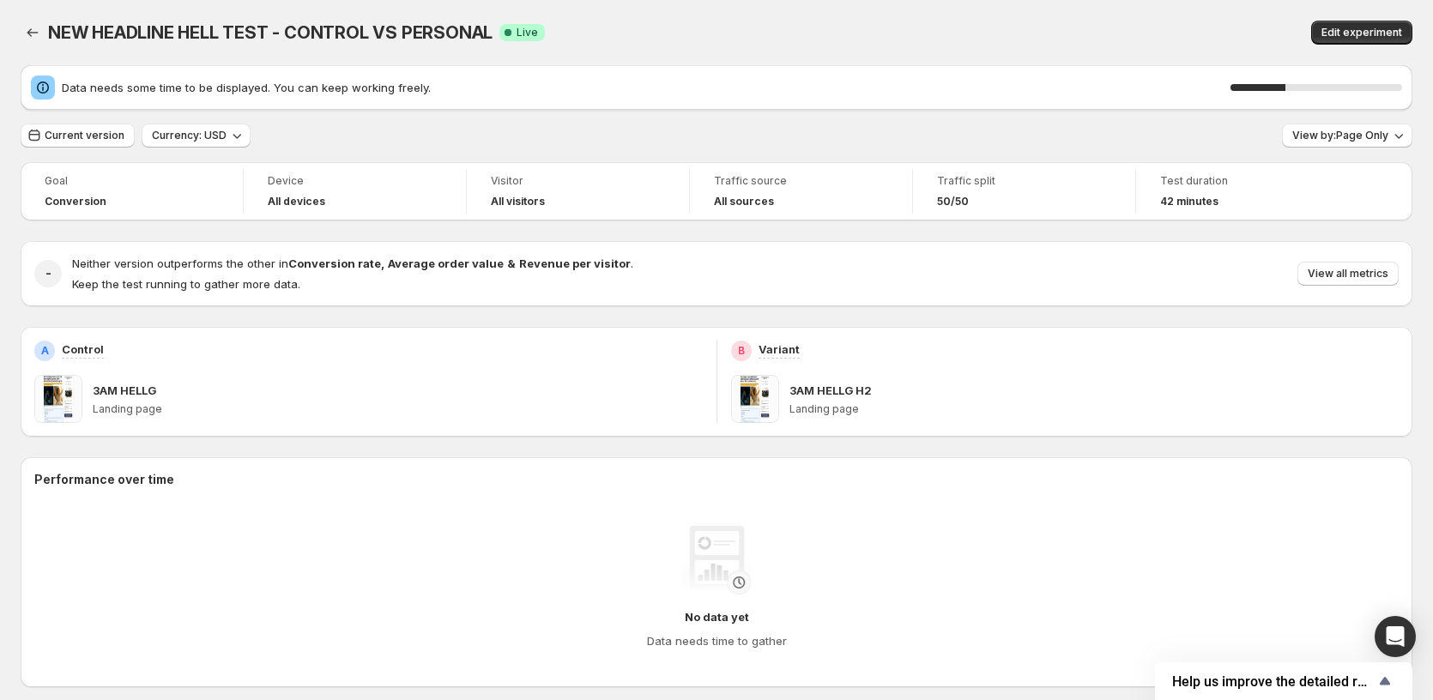
click at [3, 26] on div "NEW HEADLINE HELL TEST - CONTROL VS PERSONAL. This page is ready NEW HEADLINE H…" at bounding box center [716, 641] width 1433 height 1283
click at [33, 35] on icon "Back" at bounding box center [32, 32] width 17 height 17
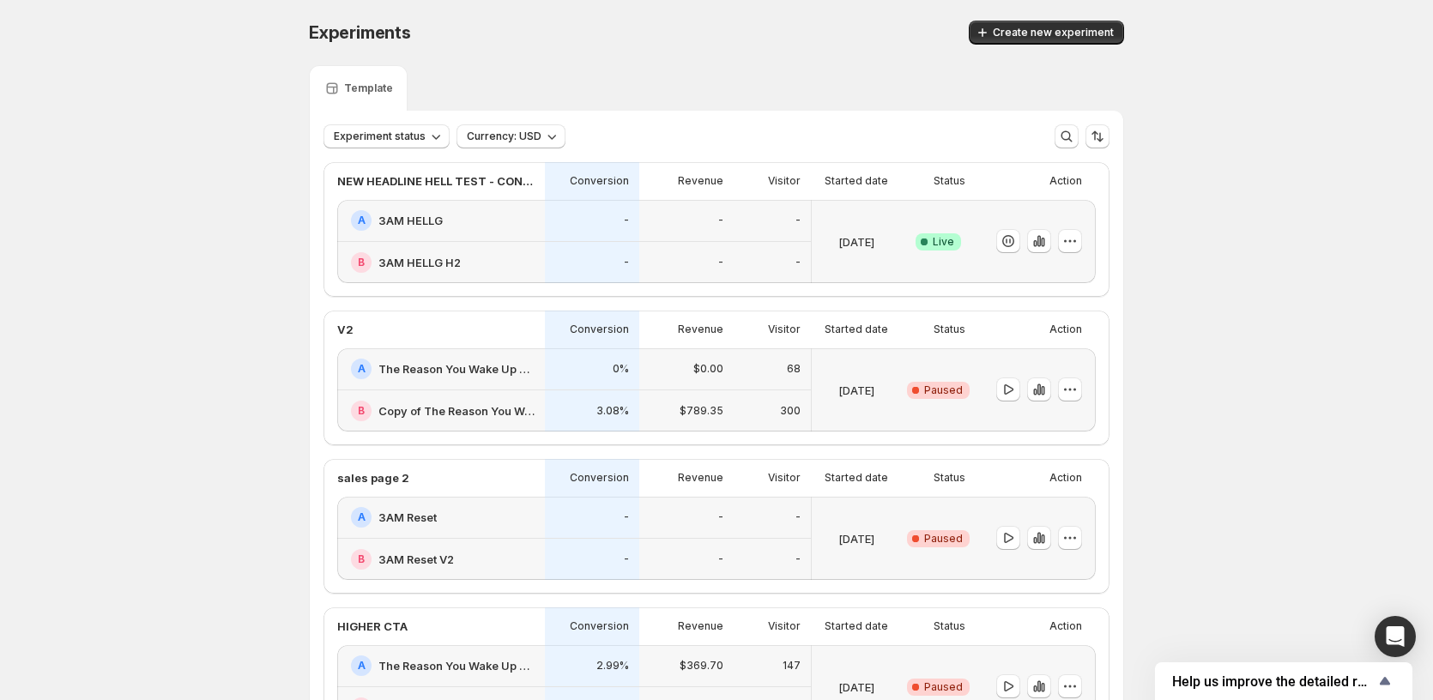
click at [174, 267] on div "Experiments. This page is ready Experiments Create new experiment Template Expe…" at bounding box center [716, 647] width 1433 height 1295
